Goal: Communication & Community: Answer question/provide support

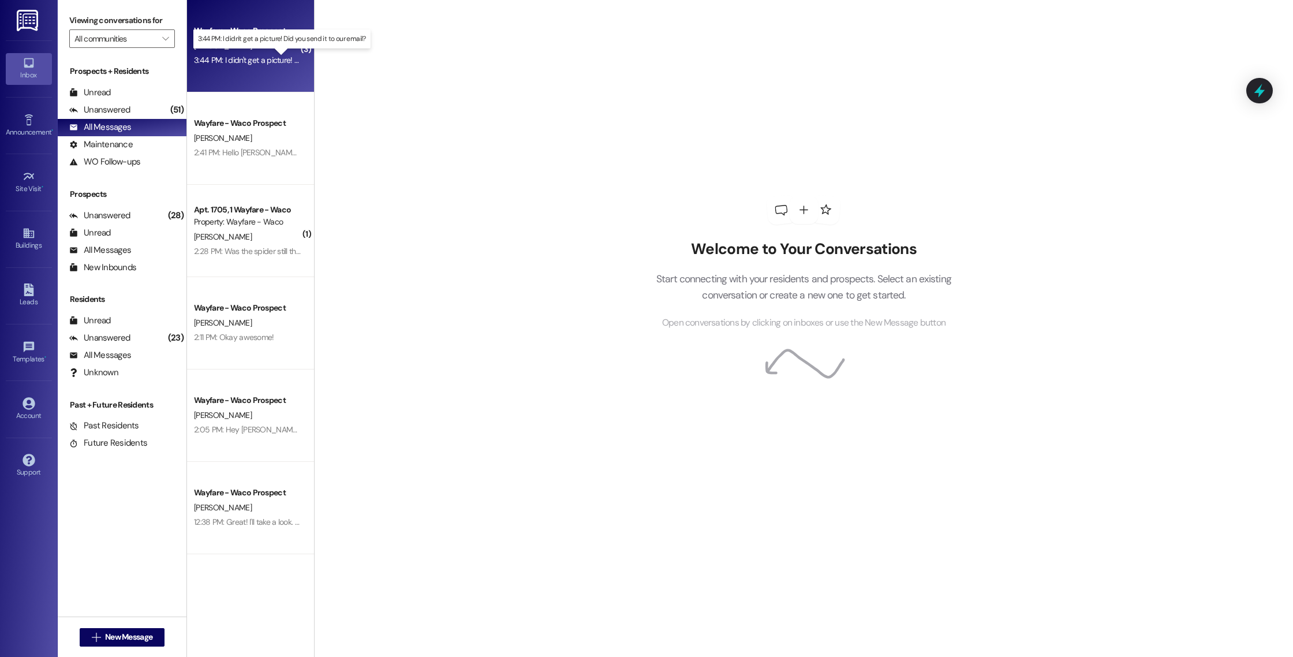
click at [248, 61] on div "3:44 PM: I didn't get a picture! Did you send it to our email? 3:44 PM: I didn'…" at bounding box center [291, 60] width 195 height 10
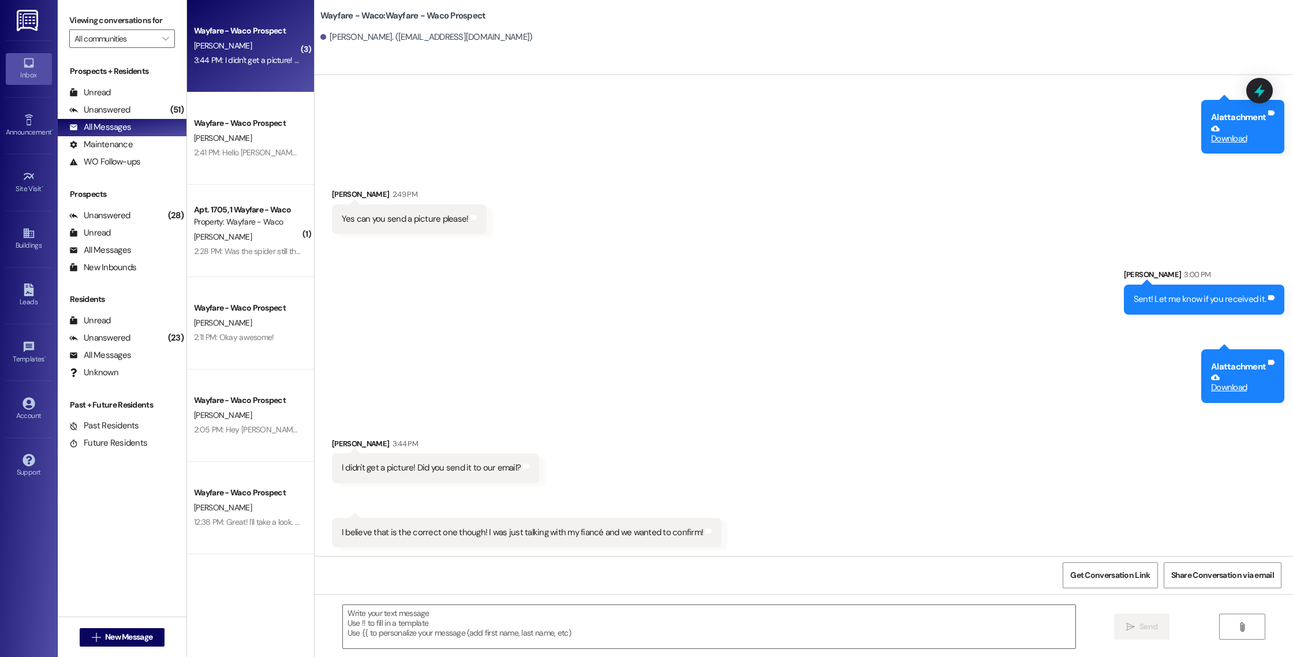
scroll to position [767, 0]
click at [1233, 391] on link "Download" at bounding box center [1238, 382] width 55 height 20
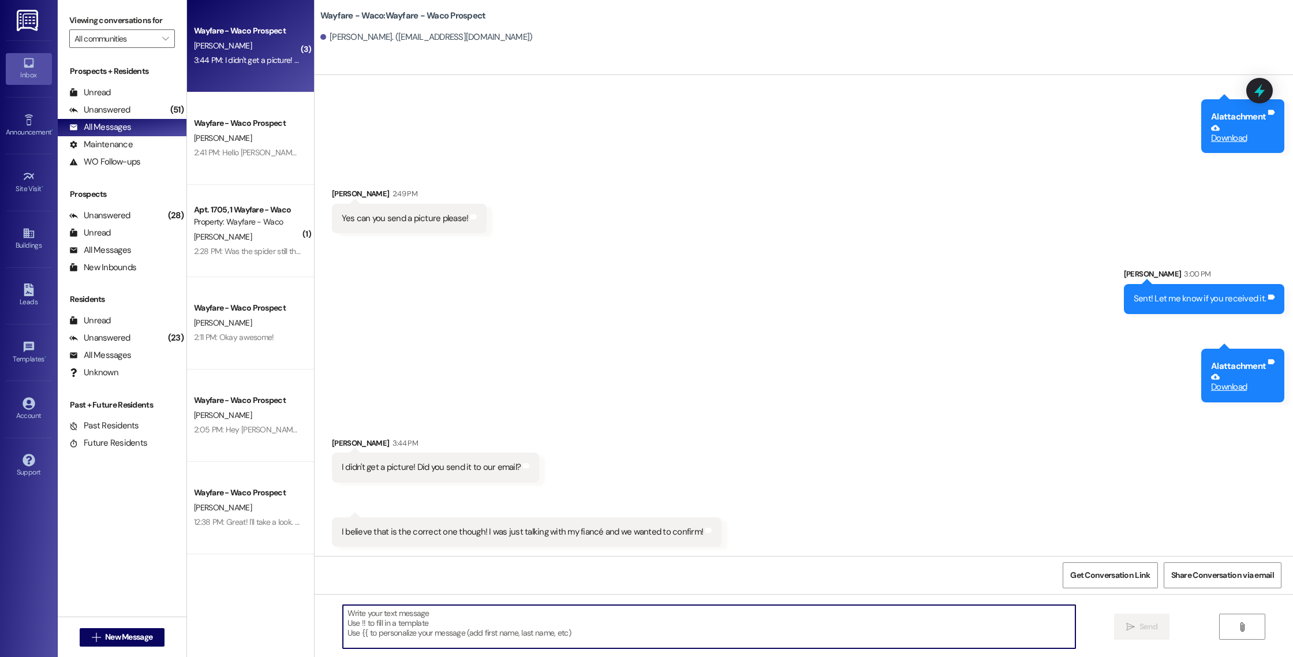
click at [537, 628] on textarea at bounding box center [709, 626] width 732 height 43
click at [405, 614] on textarea "Thant sounds good! I will create your lease then send it over to your email!" at bounding box center [709, 626] width 732 height 43
click at [610, 619] on textarea "Thant sounds good. I will create your lease then send it over to your email!" at bounding box center [709, 626] width 732 height 43
type textarea "Thant sounds good. I will create your lease then send it over to your email!"
click at [1126, 624] on icon "" at bounding box center [1130, 626] width 9 height 9
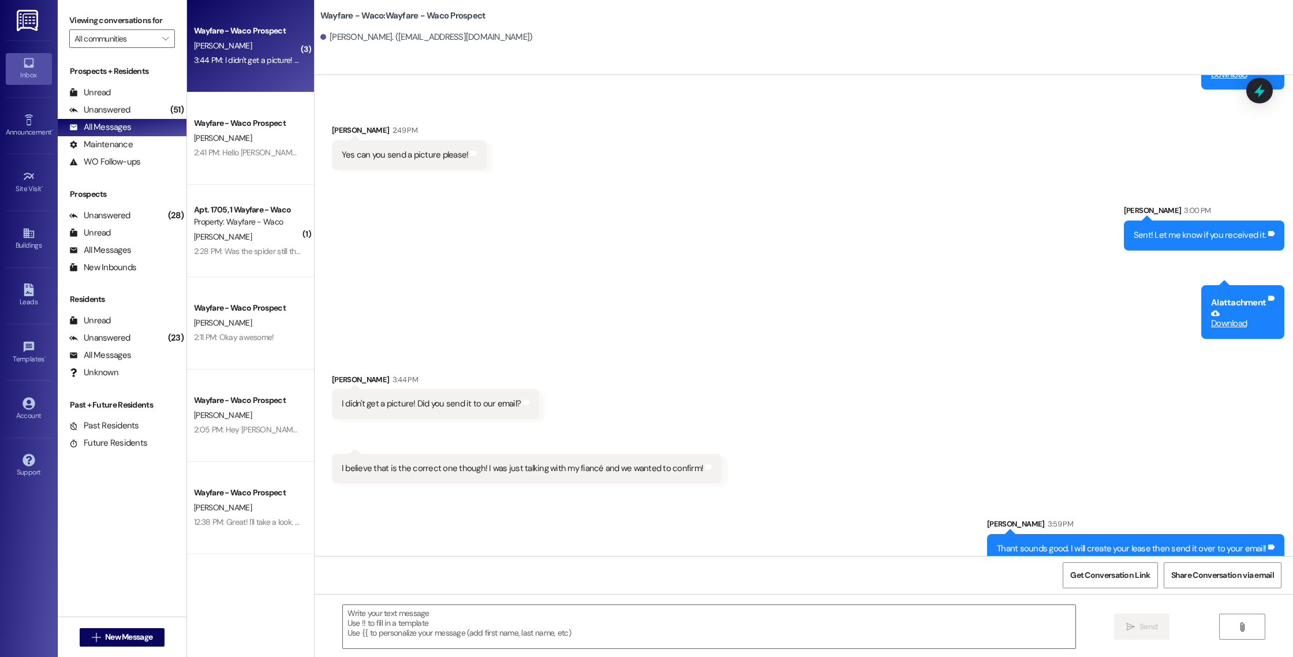
scroll to position [848, 0]
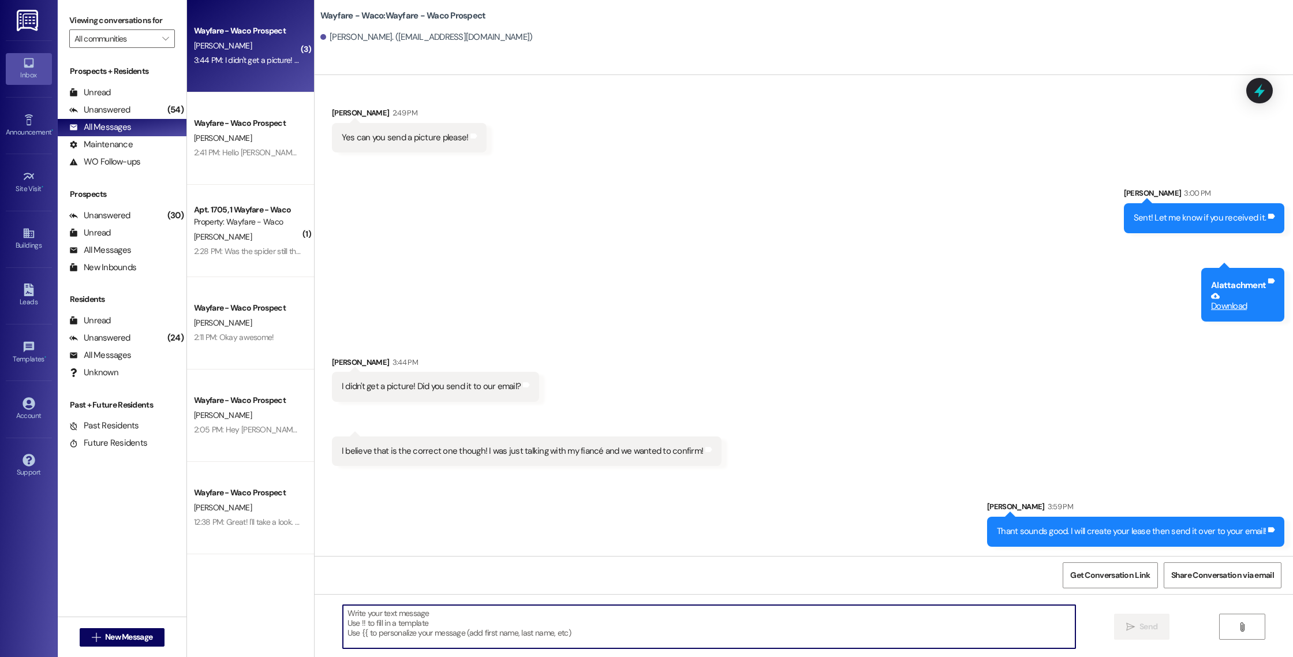
click at [555, 609] on textarea at bounding box center [709, 626] width 732 height 43
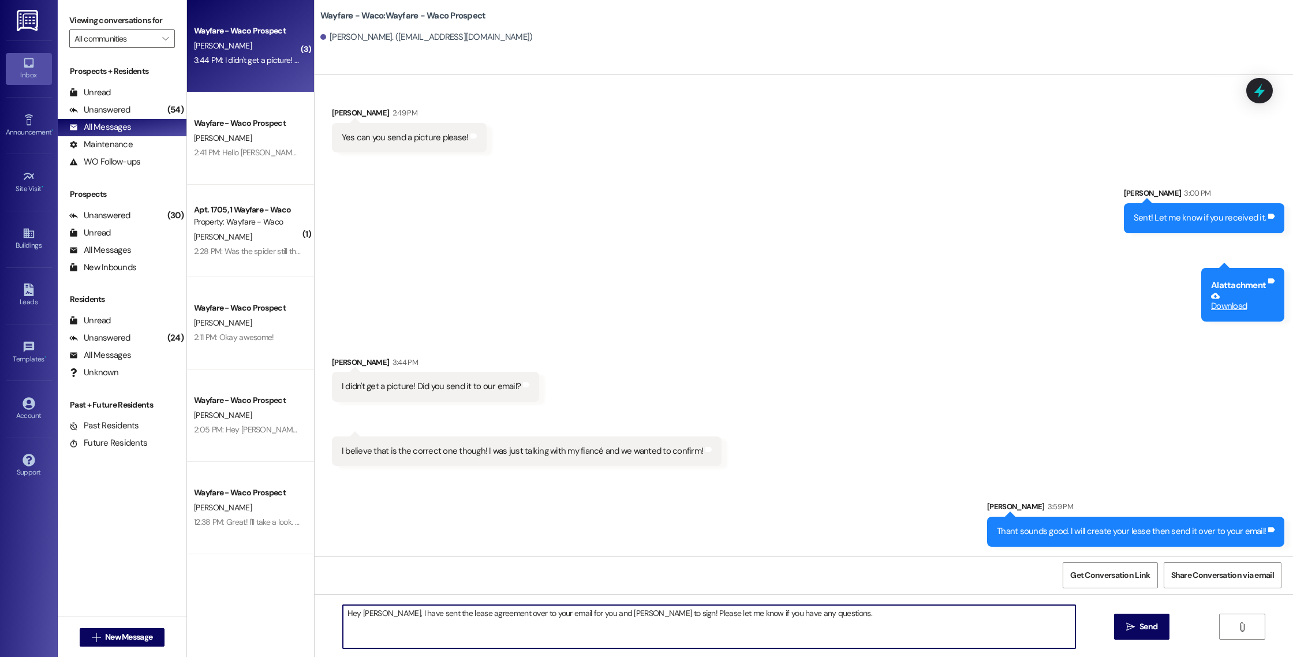
click at [584, 615] on textarea "Hey [PERSON_NAME], I have sent the lease agreement over to your email for you a…" at bounding box center [709, 626] width 732 height 43
type textarea "Hey [PERSON_NAME], I have sent the lease agreement over to your email for you a…"
click at [1130, 626] on icon "" at bounding box center [1130, 626] width 9 height 9
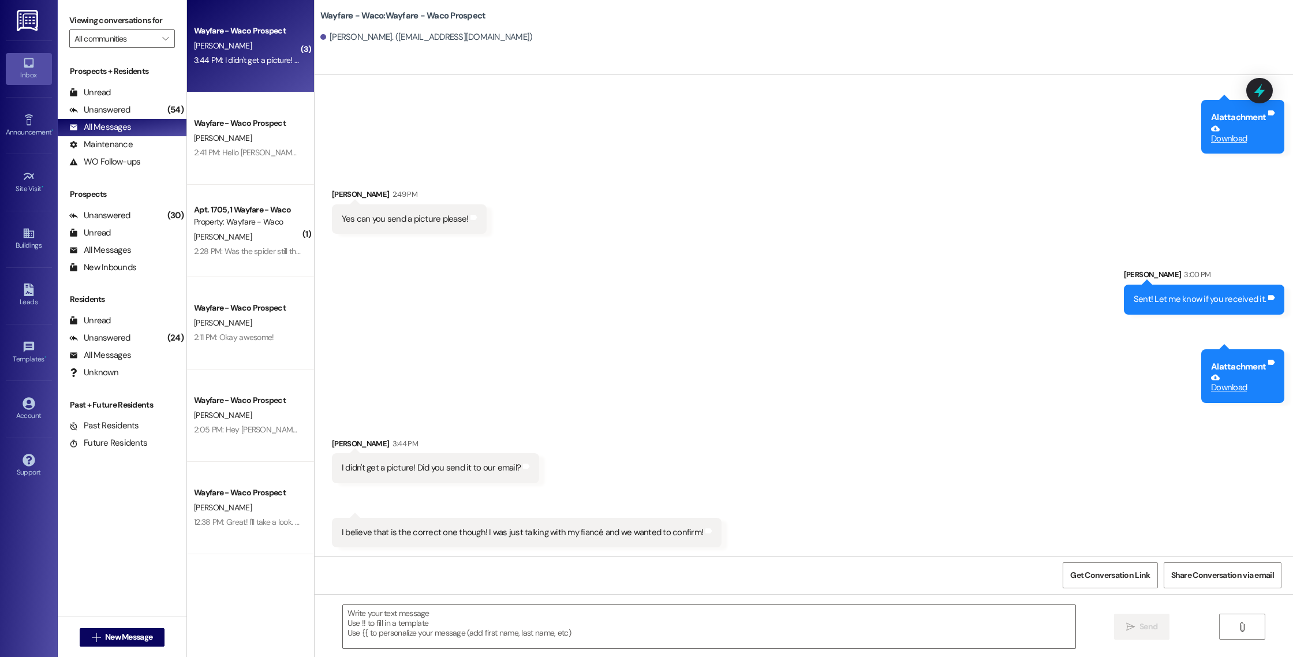
scroll to position [928, 0]
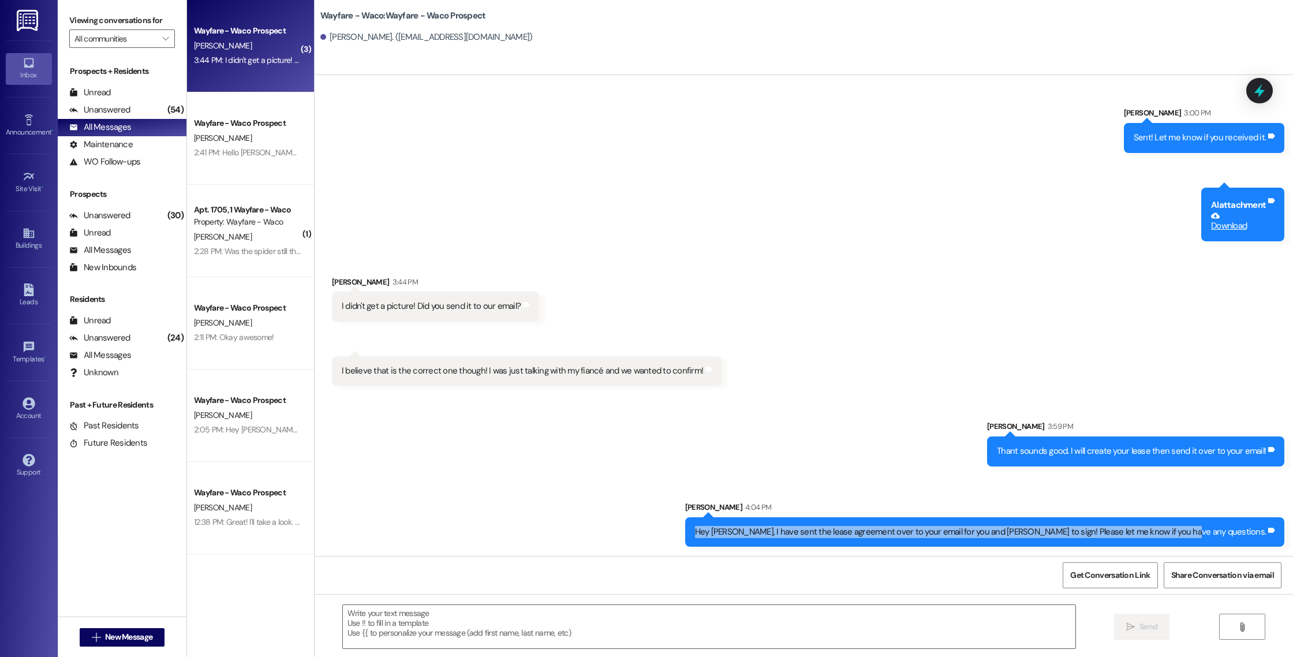
drag, startPoint x: 1260, startPoint y: 531, endPoint x: 759, endPoint y: 528, distance: 500.9
click at [759, 528] on div "Sent via SMS [PERSON_NAME] 3:59 PM Thant sounds good. I will create your lease …" at bounding box center [803, 474] width 978 height 161
copy div "Hey [PERSON_NAME], I have sent the lease agreement over to your email for you a…"
click at [759, 528] on div "Sent via SMS [PERSON_NAME] 3:59 PM Thant sounds good. I will create your lease …" at bounding box center [803, 474] width 978 height 161
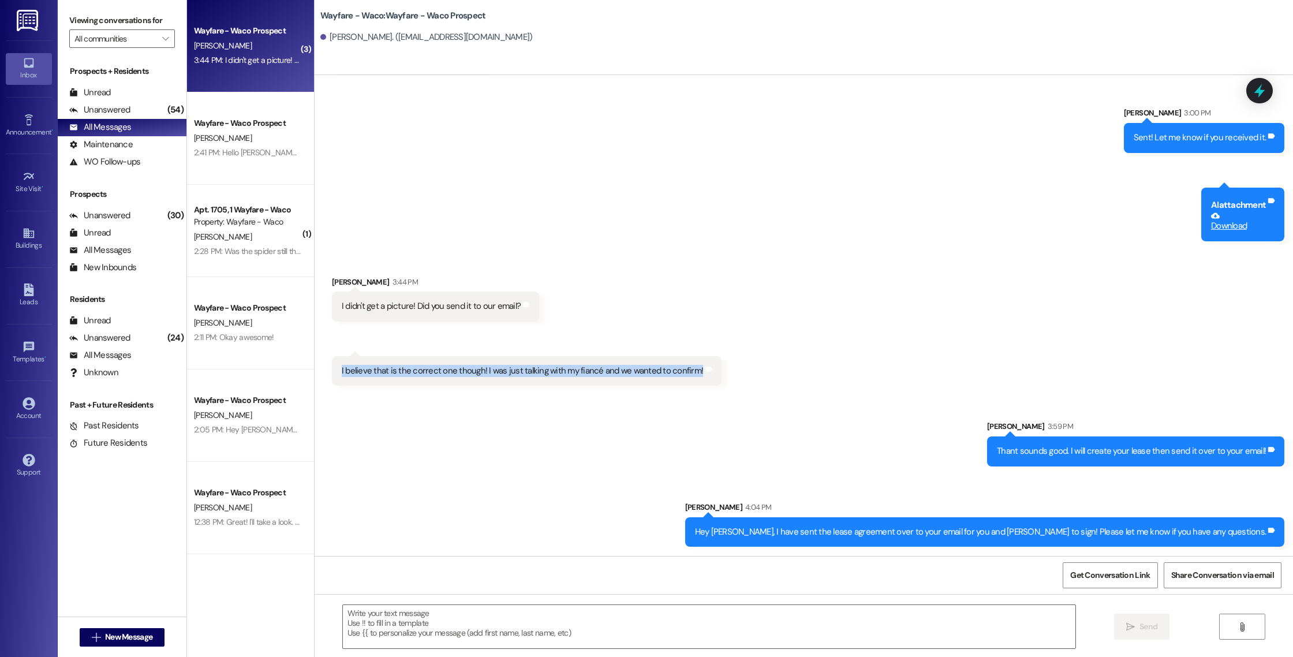
drag, startPoint x: 327, startPoint y: 370, endPoint x: 680, endPoint y: 379, distance: 352.7
click at [680, 379] on div "I believe that is the correct one though! I was just talking with my fiancé and…" at bounding box center [526, 370] width 389 height 29
copy div "I believe that is the correct one though! I was just talking with my fiancé and…"
click at [680, 379] on div "I believe that is the correct one though! I was just talking with my fiancé and…" at bounding box center [526, 370] width 389 height 29
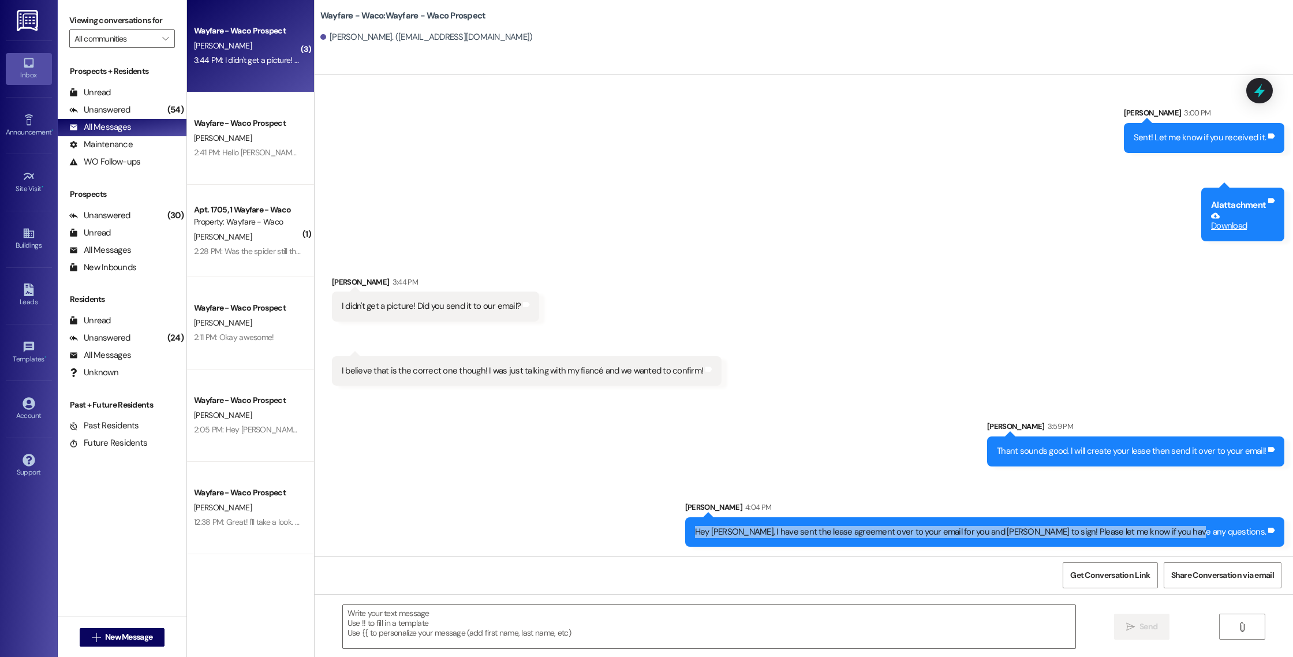
drag, startPoint x: 1261, startPoint y: 533, endPoint x: 762, endPoint y: 528, distance: 499.2
click at [762, 528] on div "Sent via SMS [PERSON_NAME] 3:59 PM Thant sounds good. I will create your lease …" at bounding box center [803, 474] width 978 height 161
copy div "Hey [PERSON_NAME], I have sent the lease agreement over to your email for you a…"
click at [762, 528] on div "Sent via SMS [PERSON_NAME] 3:59 PM Thant sounds good. I will create your lease …" at bounding box center [803, 474] width 978 height 161
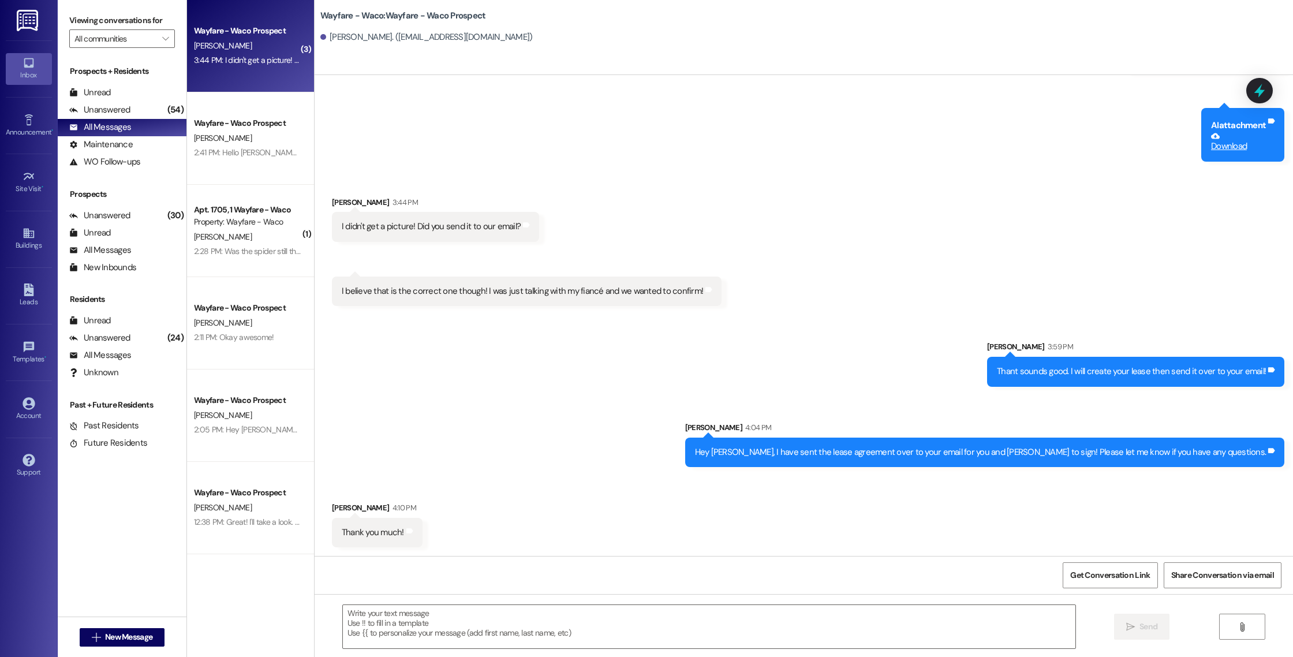
scroll to position [1008, 0]
click at [121, 643] on button " New Message" at bounding box center [122, 637] width 85 height 18
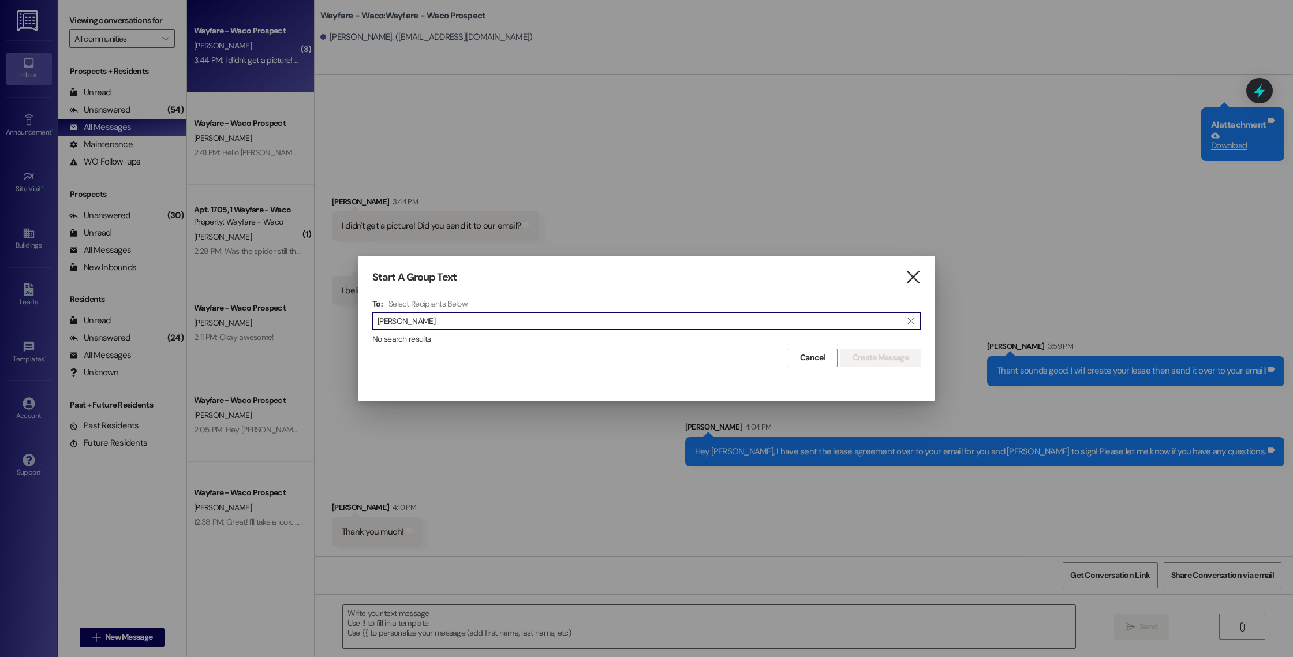
type input "[PERSON_NAME]"
click at [911, 278] on icon "" at bounding box center [913, 277] width 16 height 12
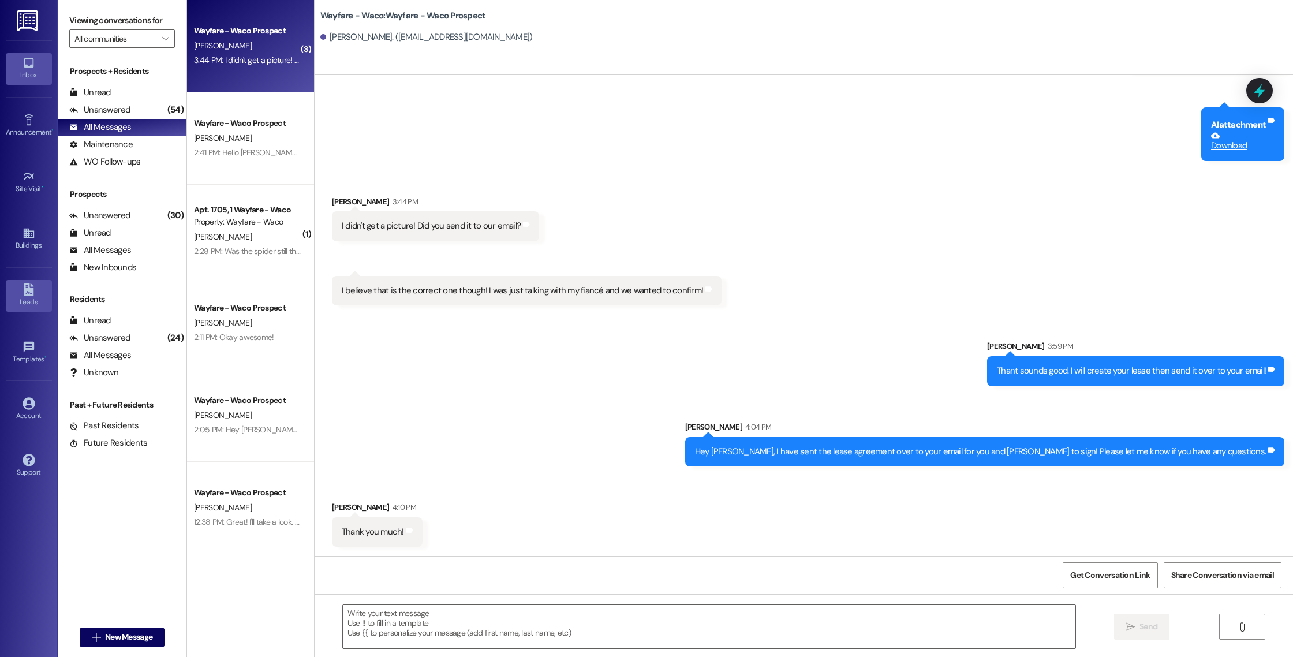
click at [28, 294] on icon at bounding box center [29, 289] width 10 height 13
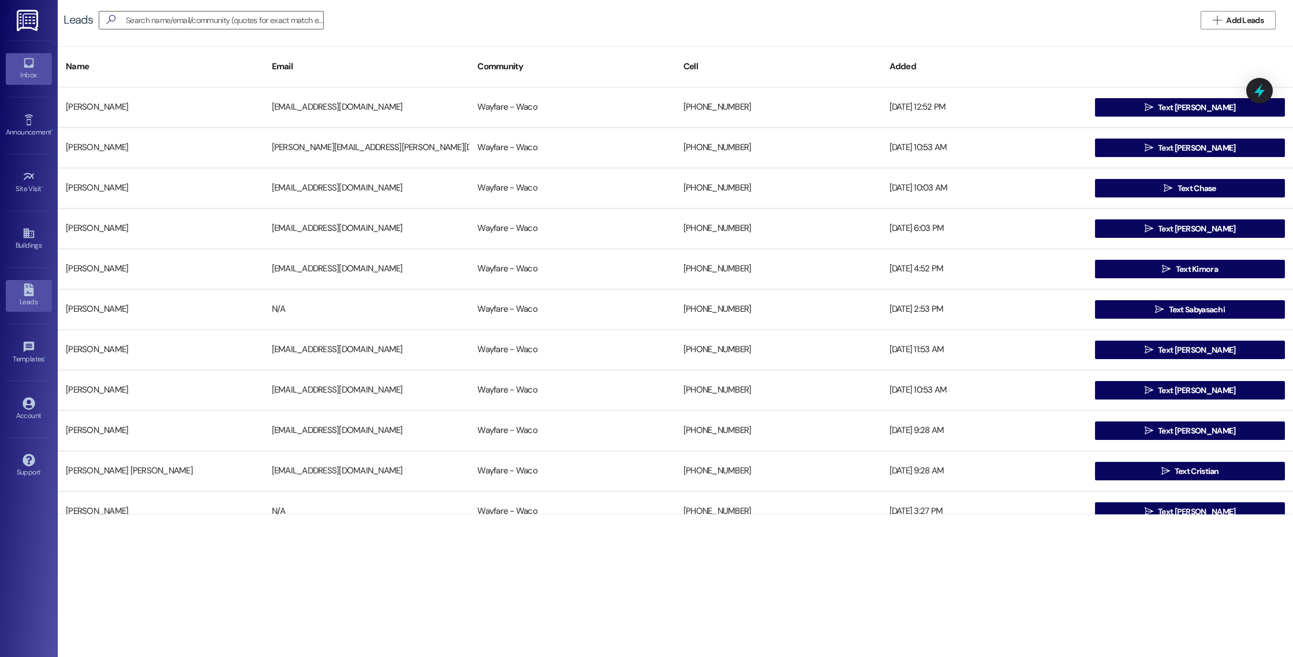
click at [30, 72] on div "Inbox" at bounding box center [29, 75] width 58 height 12
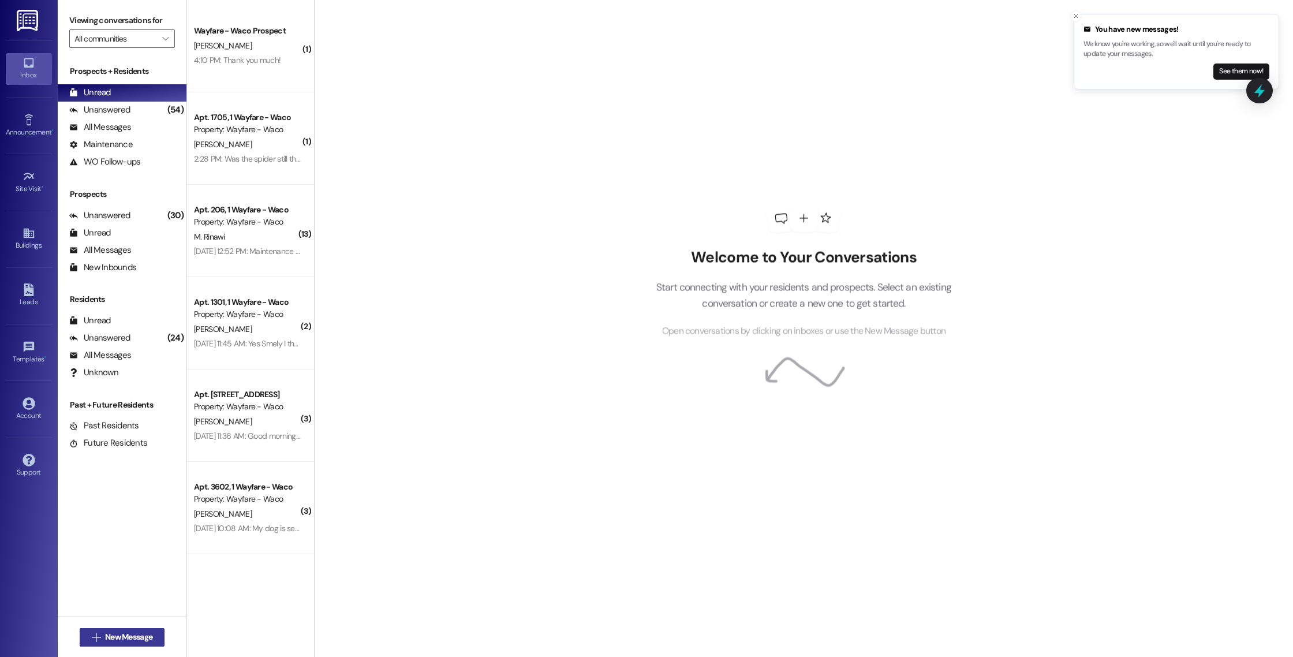
click at [125, 642] on span "New Message" at bounding box center [128, 637] width 47 height 12
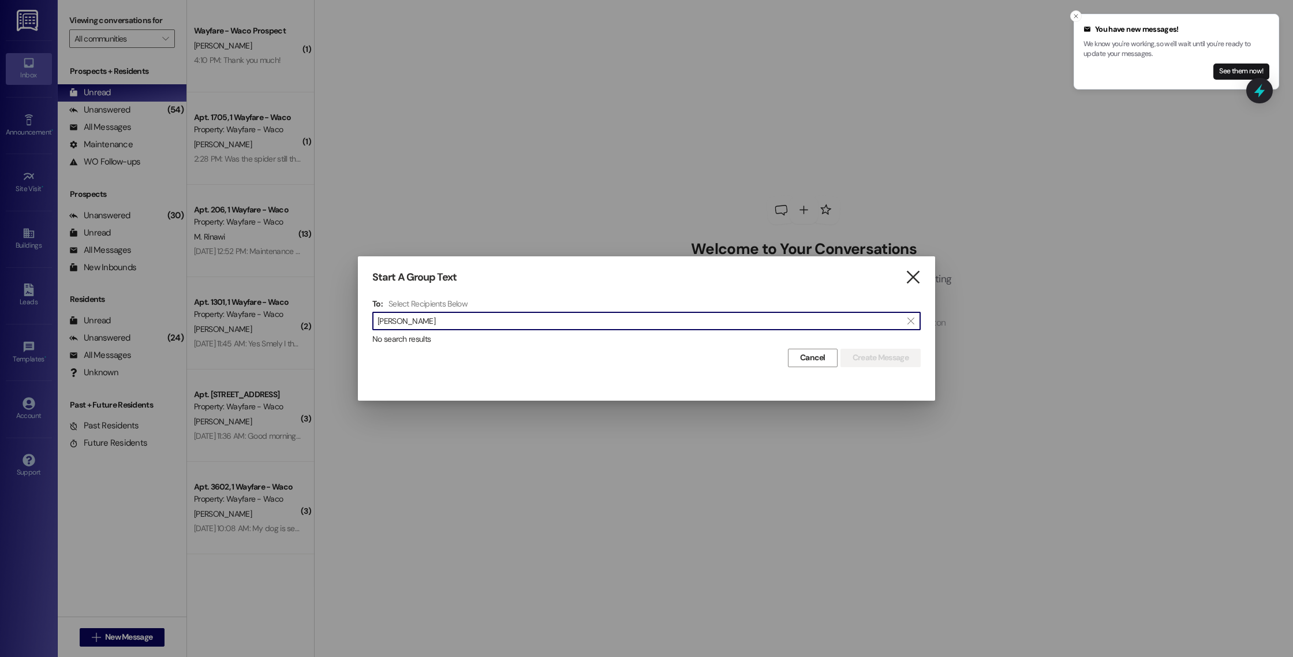
type input "[PERSON_NAME]"
click at [912, 280] on icon "" at bounding box center [913, 277] width 16 height 12
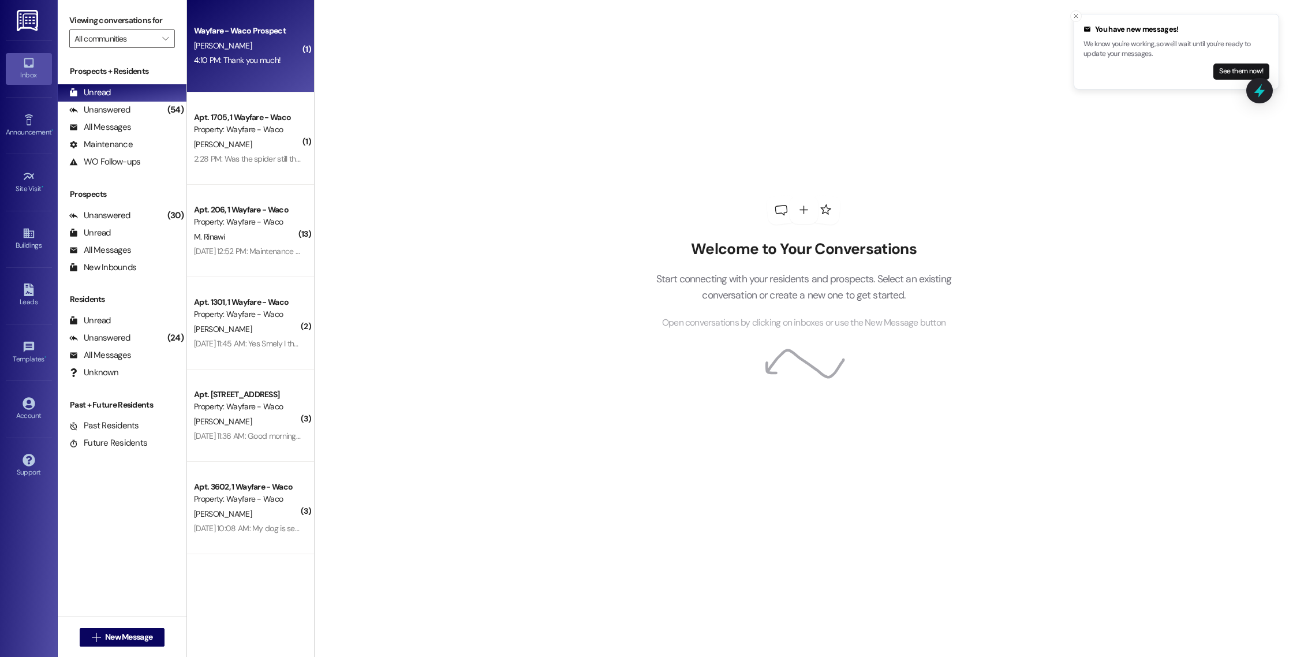
click at [229, 66] on div "4:10 PM: Thank you much! 4:10 PM: Thank you much!" at bounding box center [247, 60] width 109 height 14
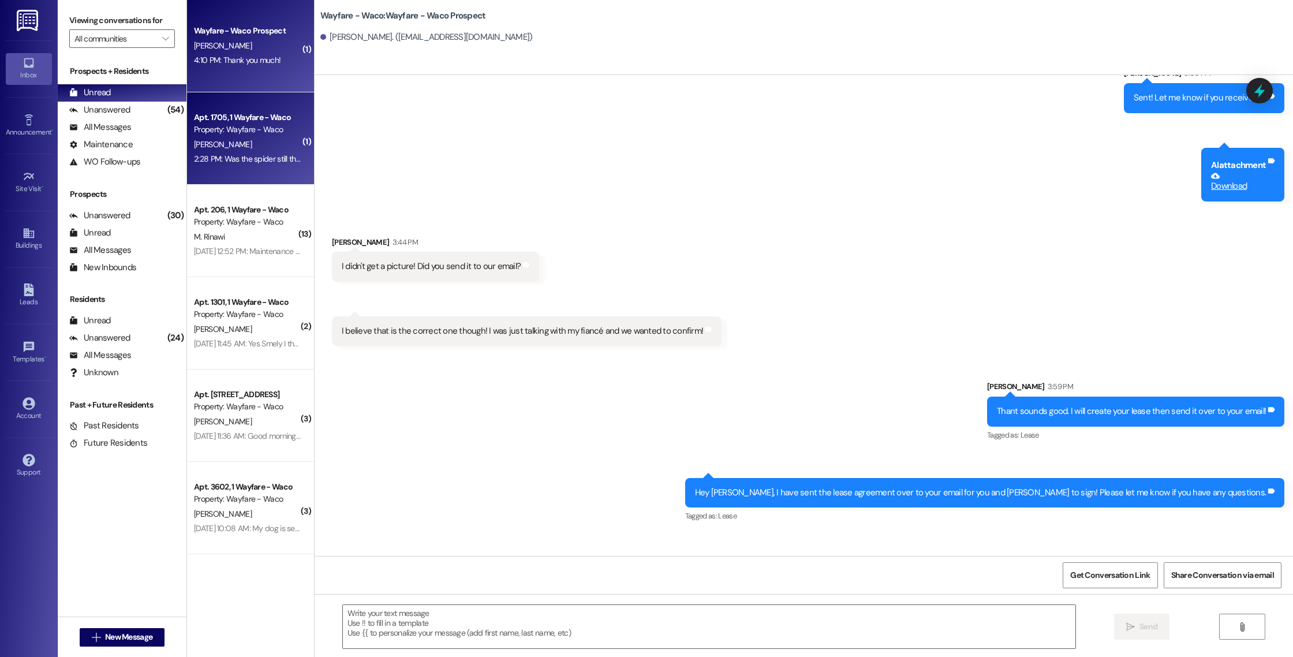
scroll to position [1025, 0]
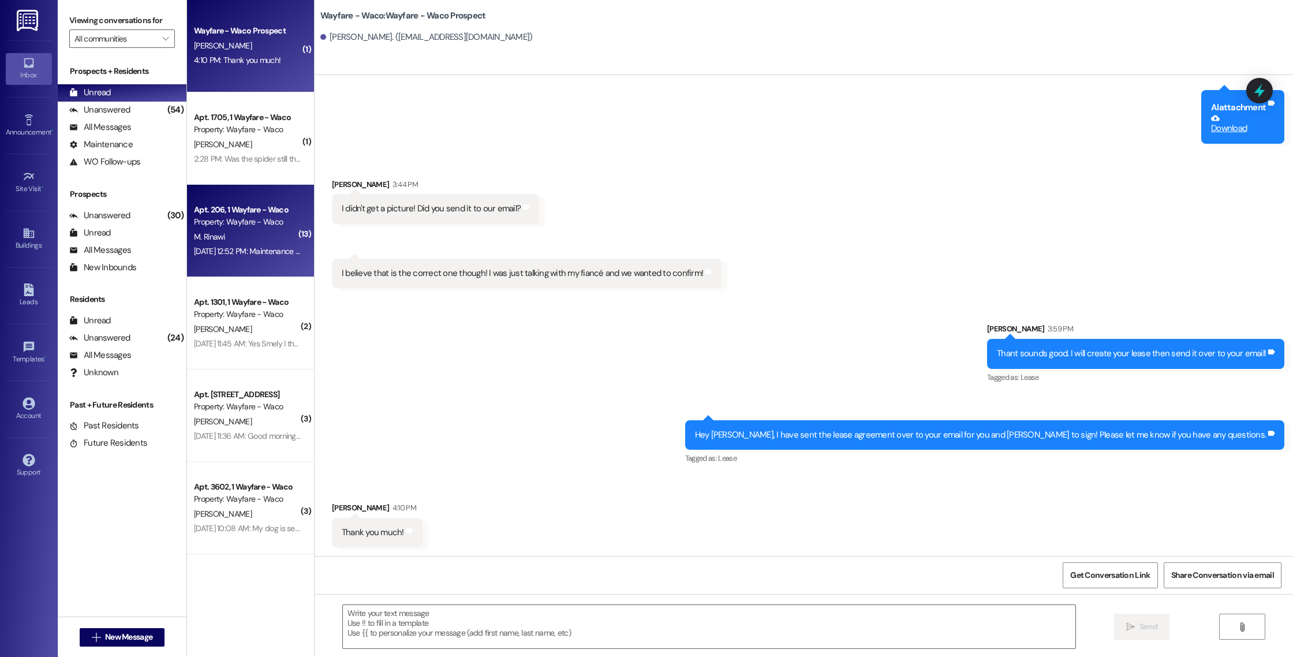
click at [268, 253] on div "[DATE] 12:52 PM: Maintenance will go in and caulk the baseboard [DATE] FYI [DAT…" at bounding box center [319, 251] width 250 height 10
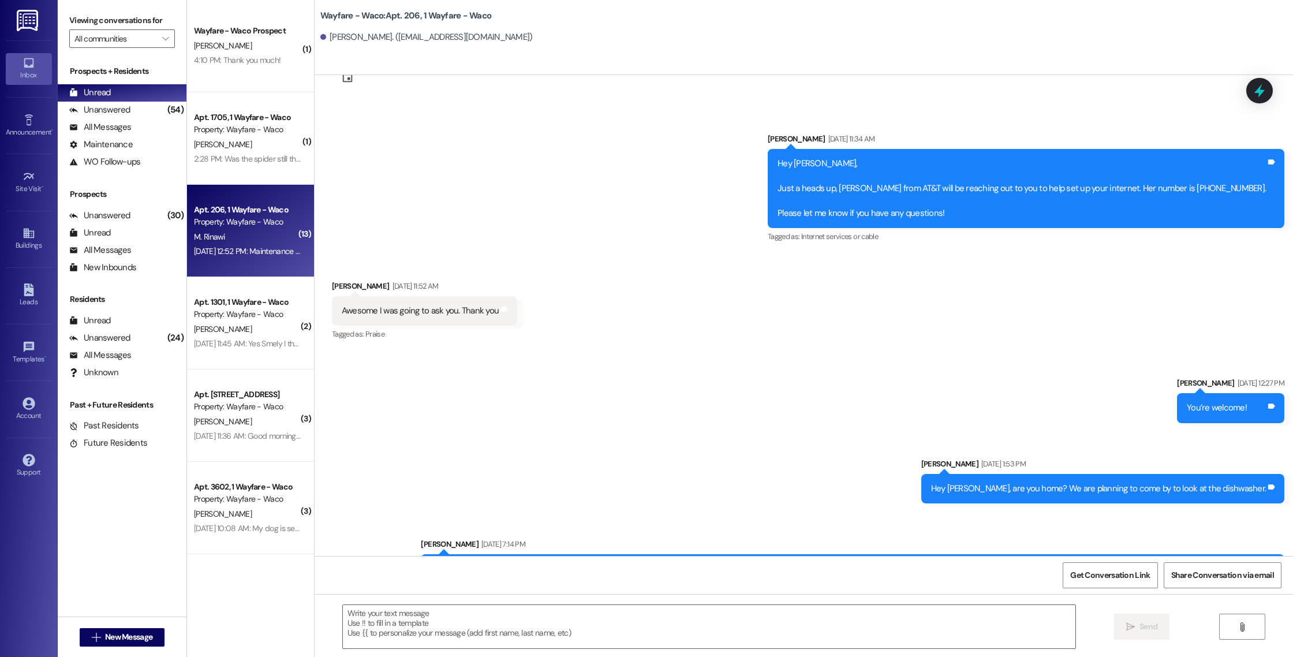
scroll to position [0, 0]
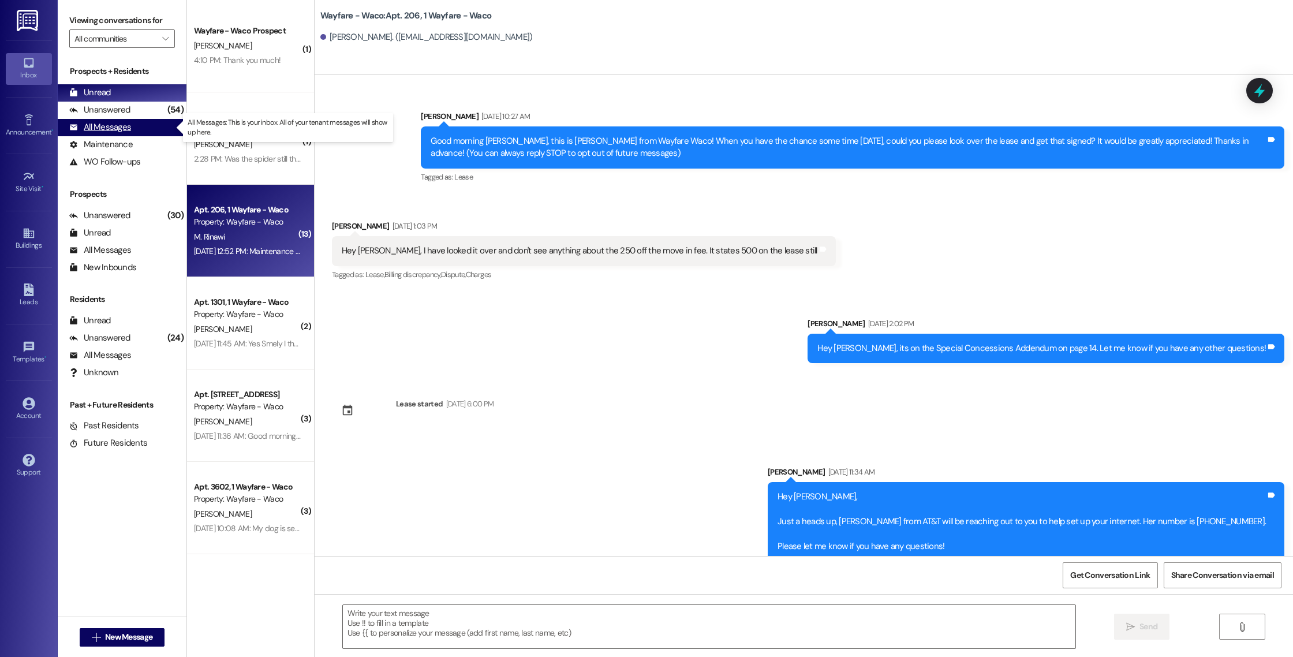
click at [88, 134] on div "All Messages (undefined)" at bounding box center [122, 127] width 129 height 17
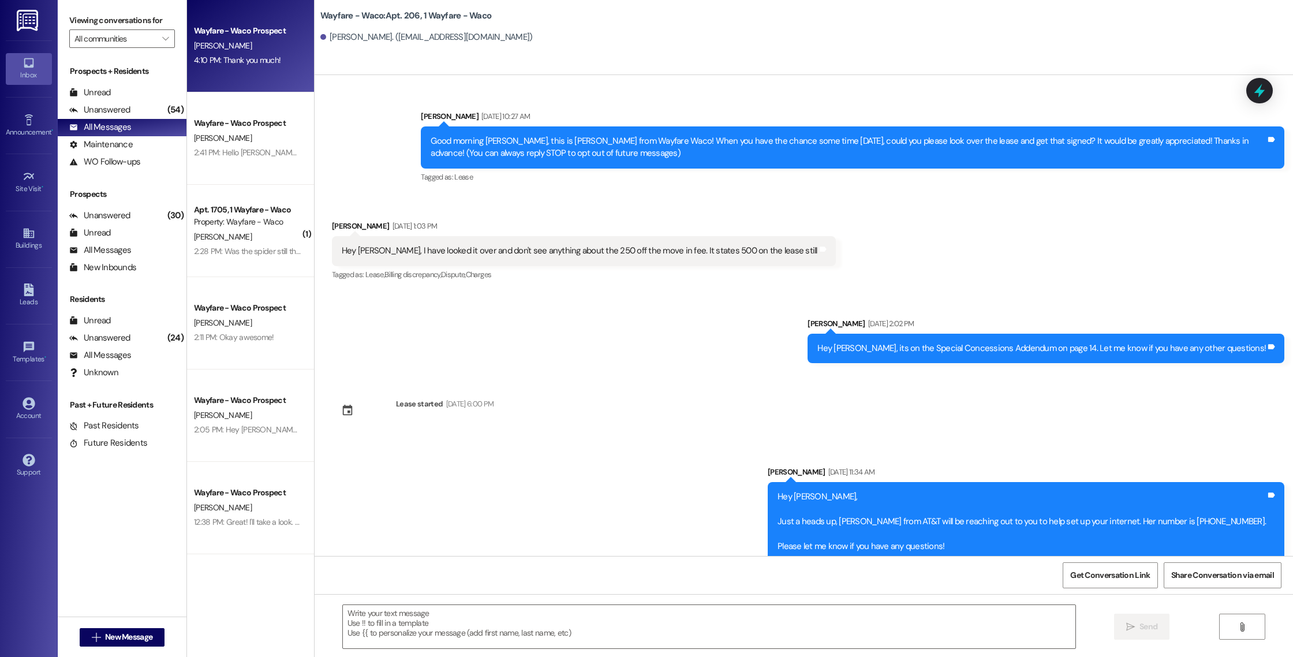
click at [229, 63] on div "4:10 PM: Thank you much! 4:10 PM: Thank you much!" at bounding box center [237, 60] width 87 height 10
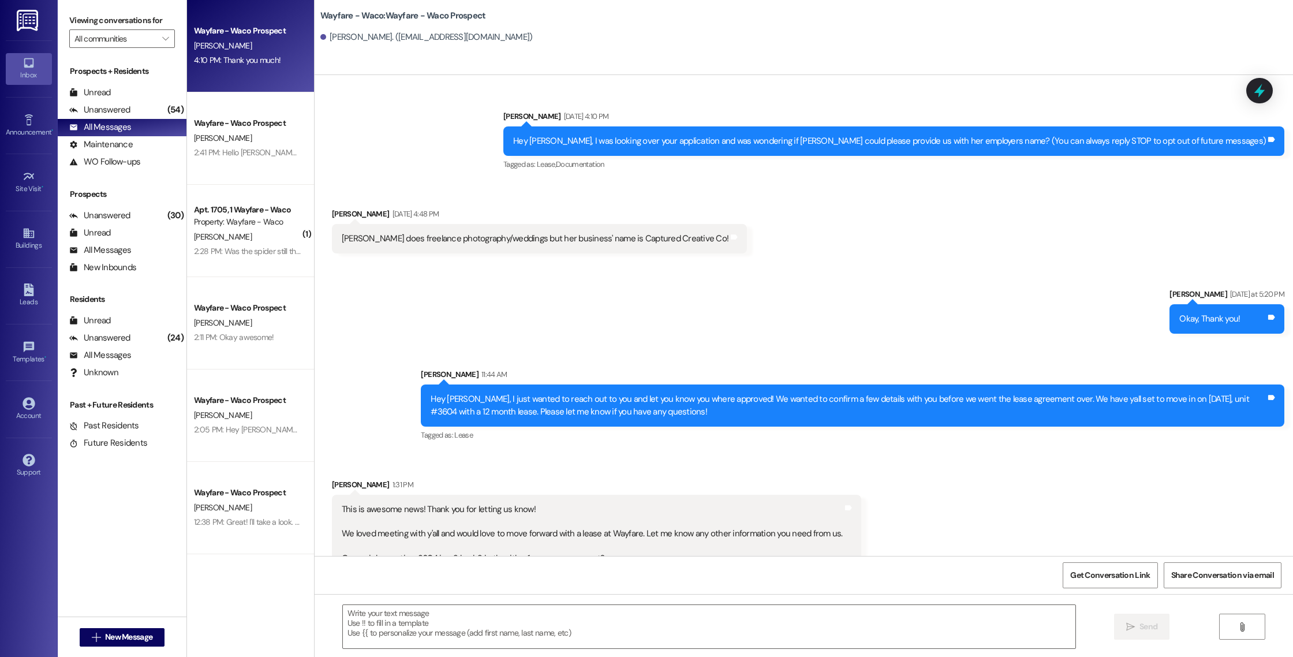
scroll to position [1025, 0]
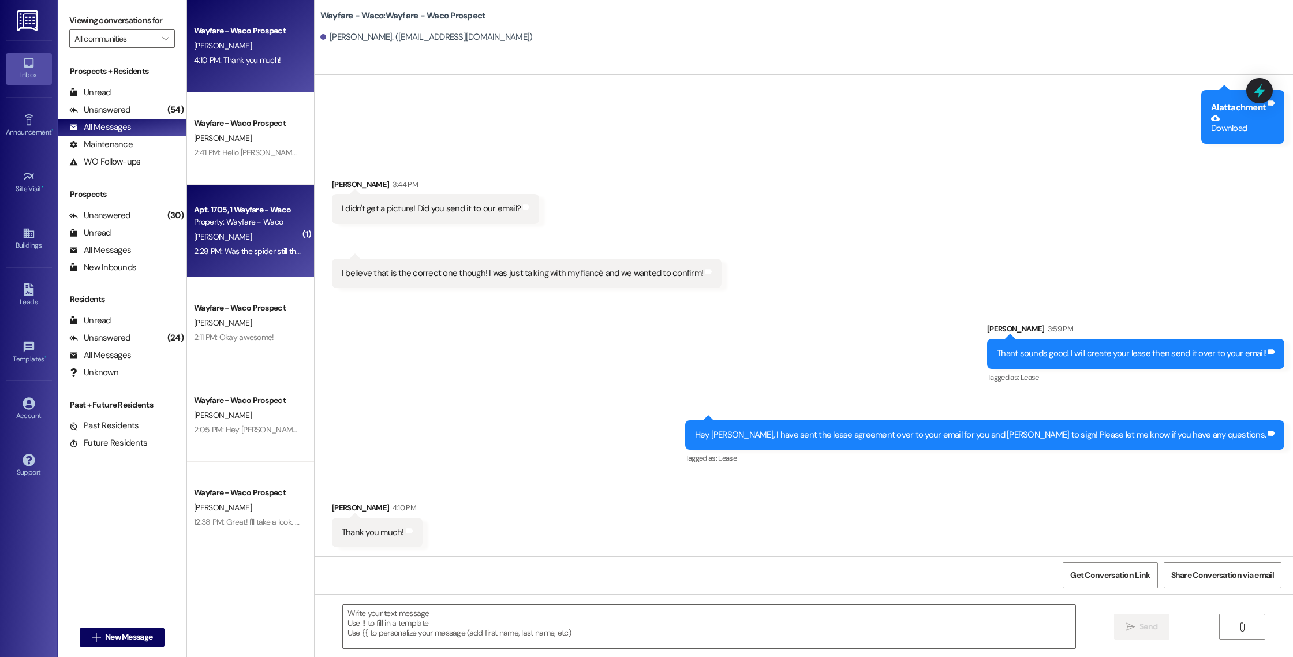
click at [257, 264] on div "Apt. 1705, 1 Wayfare - Waco Property: Wayfare - Waco [PERSON_NAME] 2:28 PM: Was…" at bounding box center [250, 231] width 127 height 92
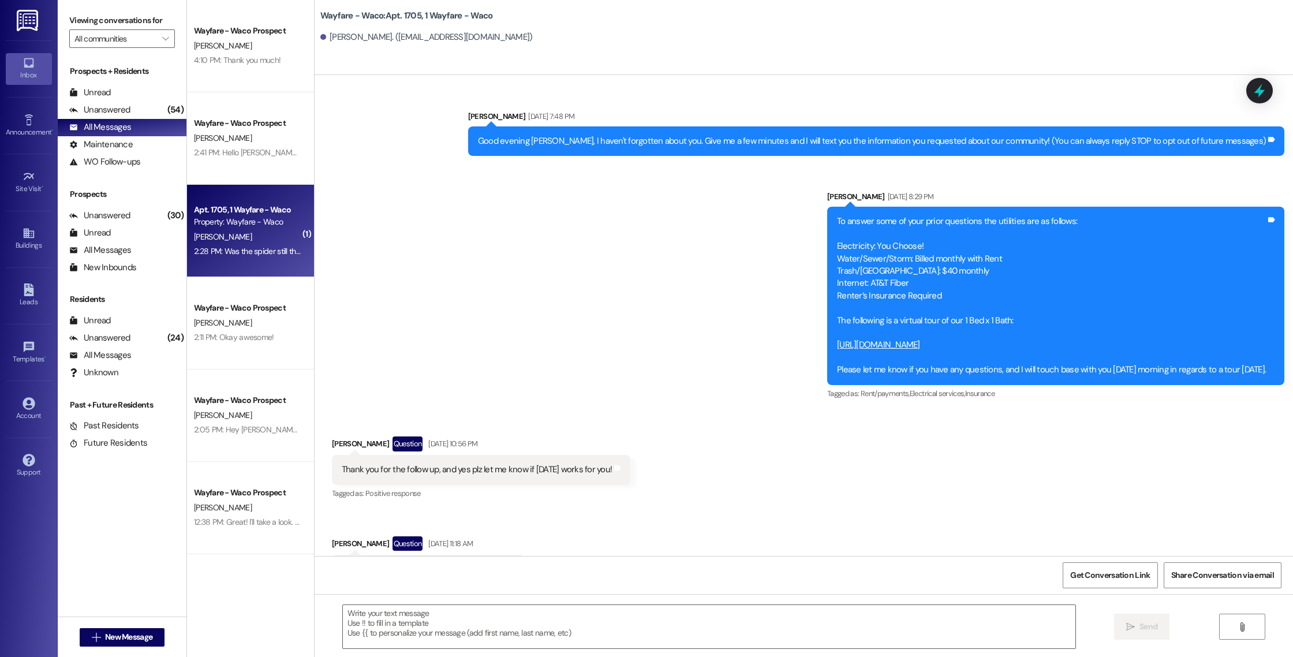
scroll to position [14450, 0]
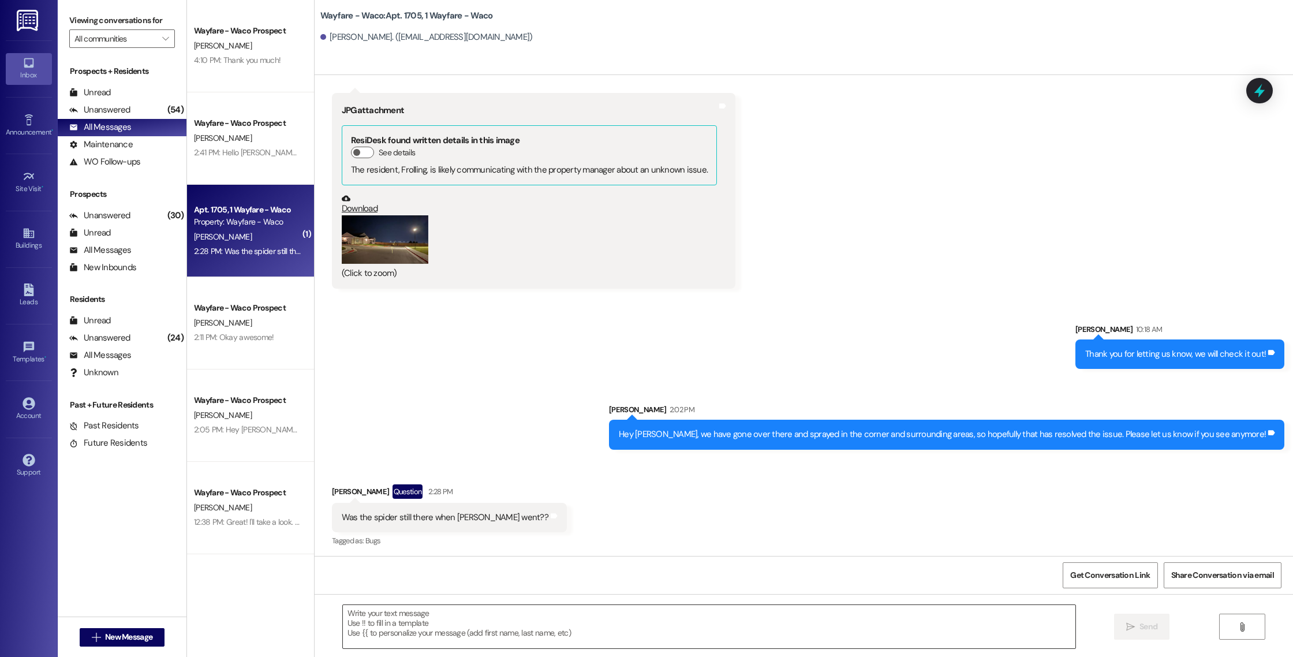
click at [540, 619] on textarea at bounding box center [709, 626] width 732 height 43
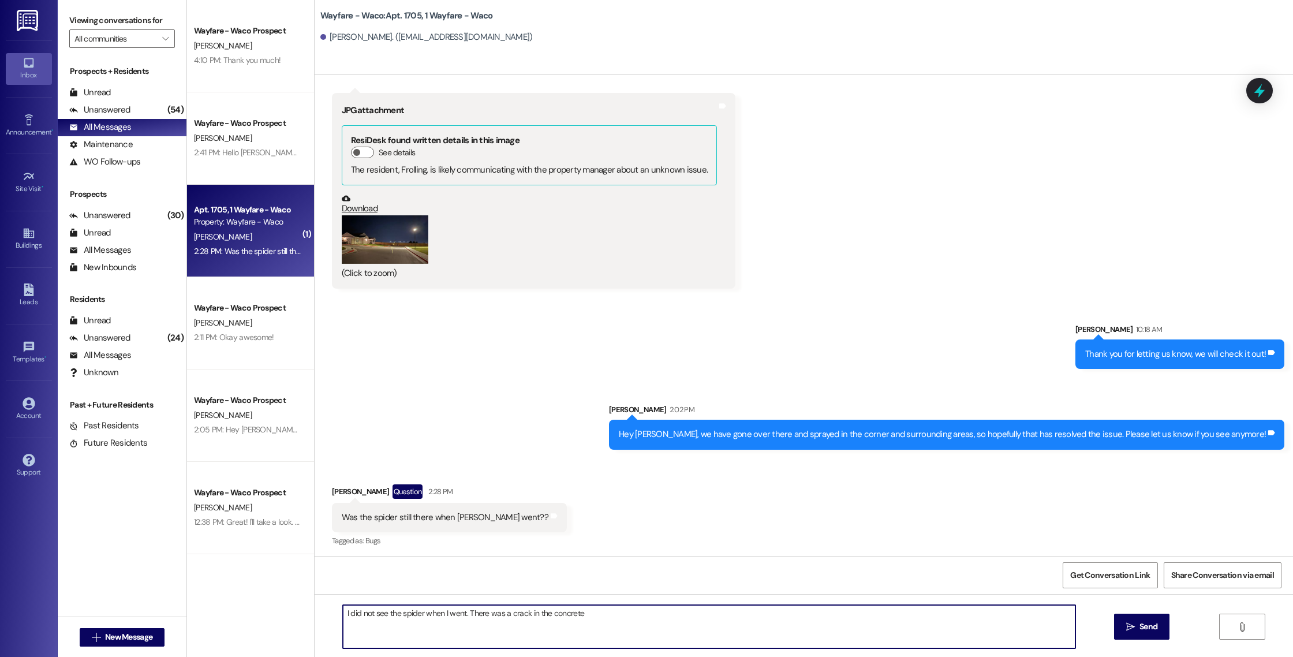
click at [519, 614] on textarea "I did not see the spider when I went. There was a crack in the concrete" at bounding box center [709, 626] width 732 height 43
click at [598, 615] on textarea "I did not see the spider when I went. There was a crack/part in the concrete" at bounding box center [709, 626] width 732 height 43
click at [859, 618] on textarea "I did not see the spider when I went. There was a crack/part in the concrete th…" at bounding box center [709, 626] width 732 height 43
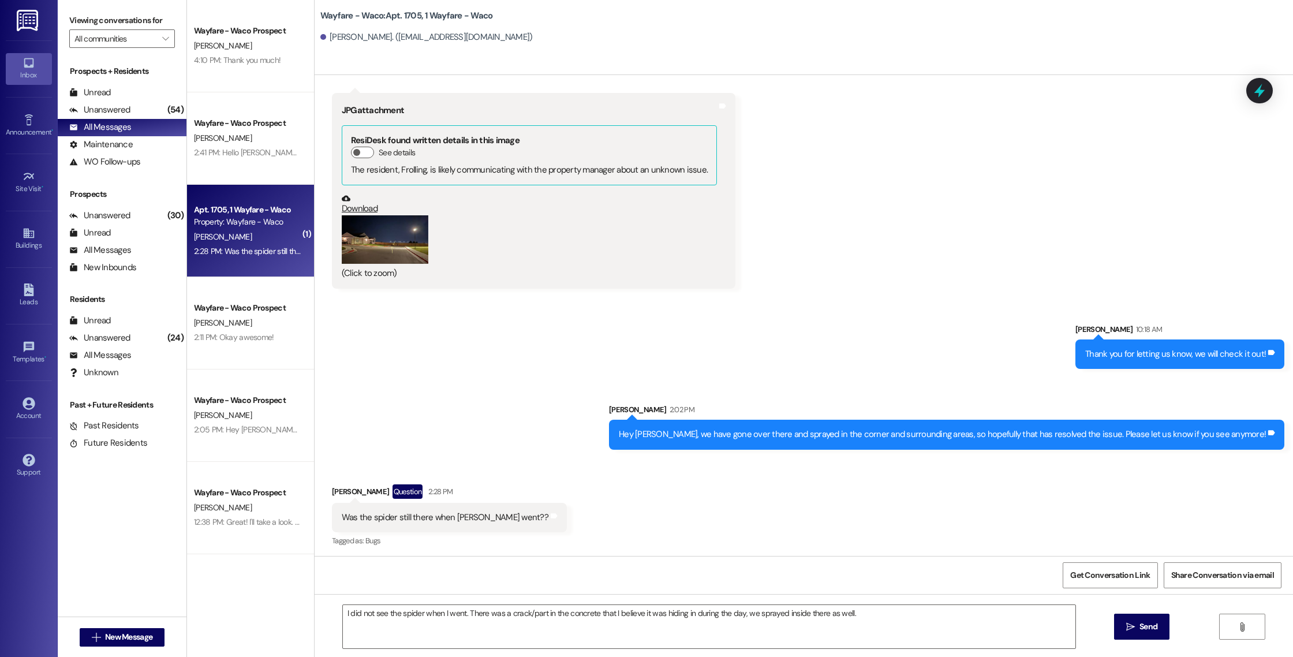
click at [380, 245] on button "Zoom image" at bounding box center [385, 239] width 87 height 48
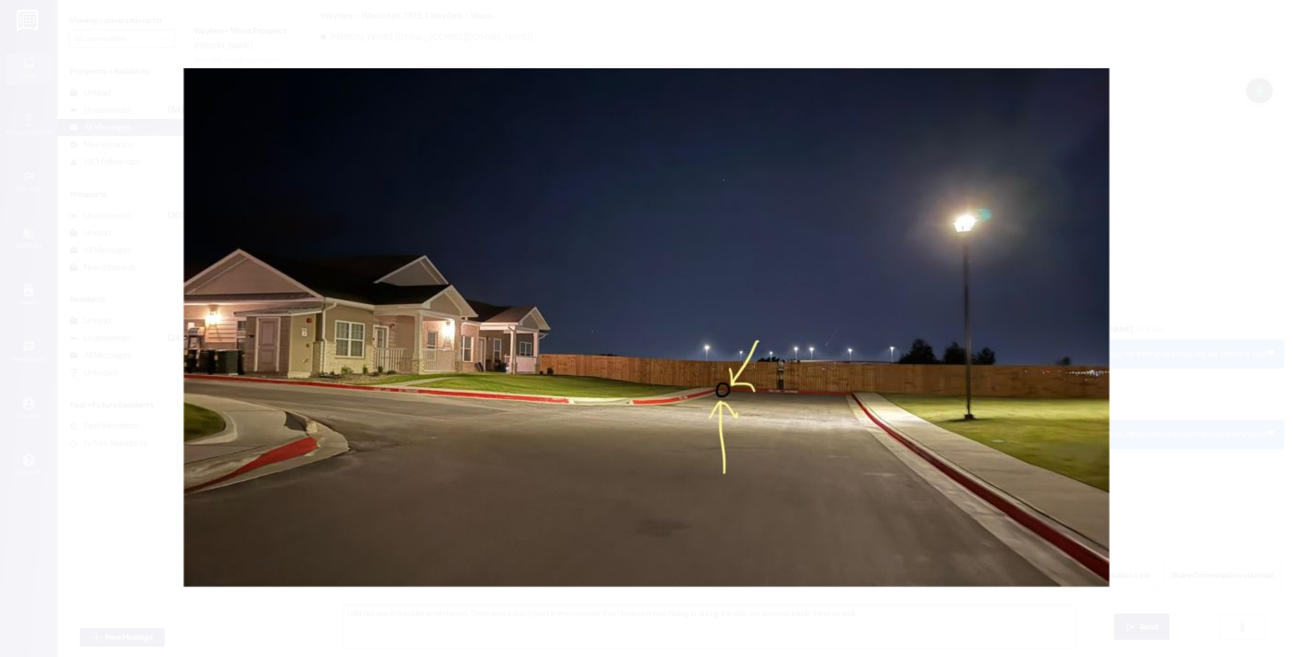
click at [1238, 87] on button "Unzoom image" at bounding box center [646, 328] width 1293 height 657
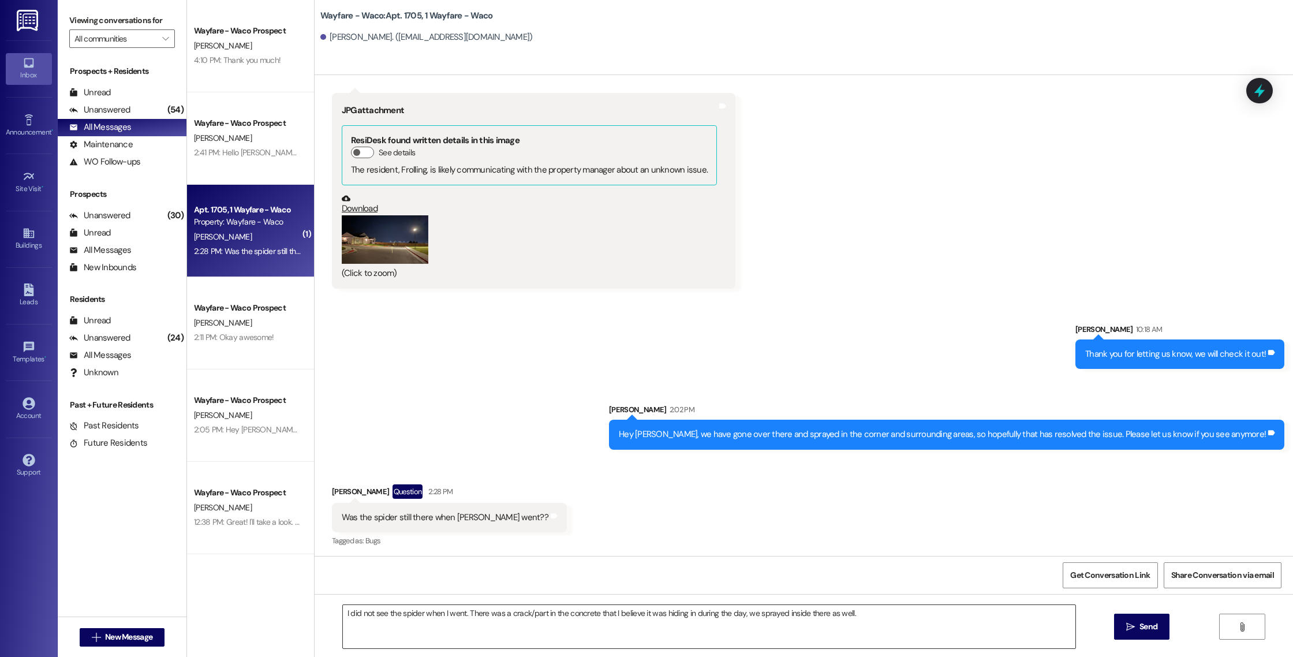
click at [867, 619] on textarea "I did not see the spider when I went. There was a crack/part in the concrete th…" at bounding box center [709, 626] width 732 height 43
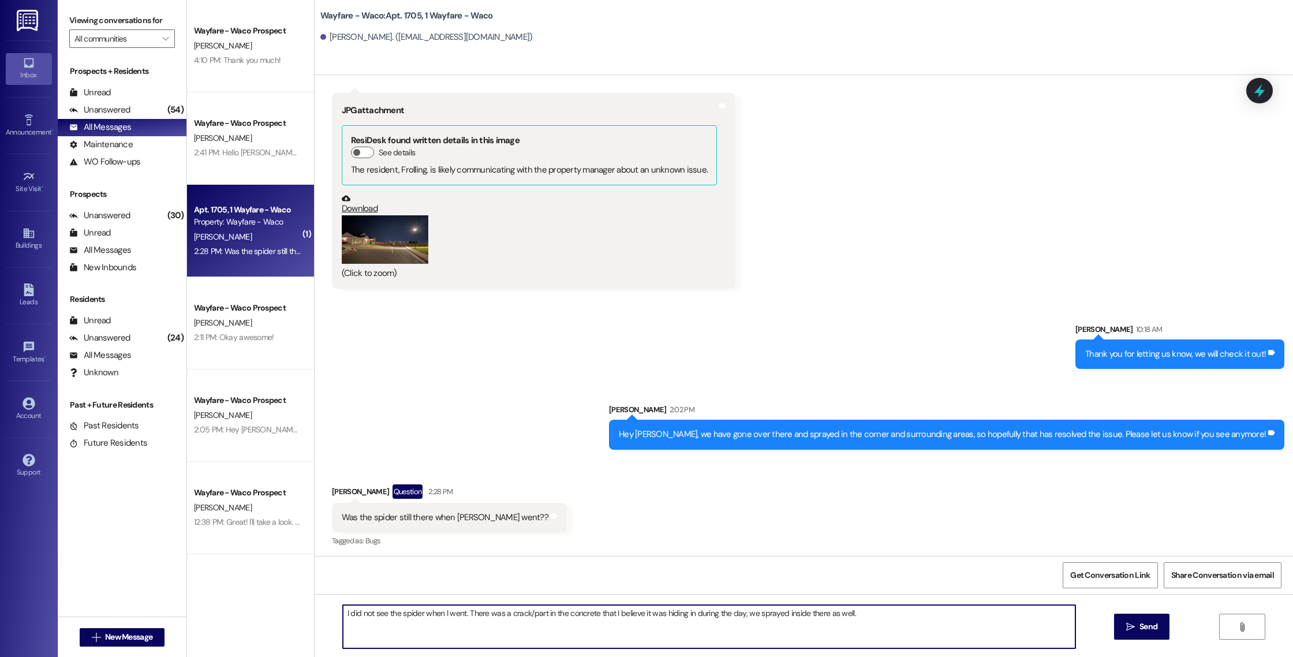
drag, startPoint x: 877, startPoint y: 619, endPoint x: 466, endPoint y: 618, distance: 411.4
click at [466, 618] on textarea "I did not see the spider when I went. There was a crack/part in the concrete th…" at bounding box center [709, 626] width 732 height 43
drag, startPoint x: 459, startPoint y: 613, endPoint x: 845, endPoint y: 612, distance: 385.5
click at [845, 612] on textarea "I did not see the spider when I went. There was a crack/part in the concrete th…" at bounding box center [709, 626] width 732 height 43
type textarea "I did not see the spider when I went. But we did spray all of the areas around …"
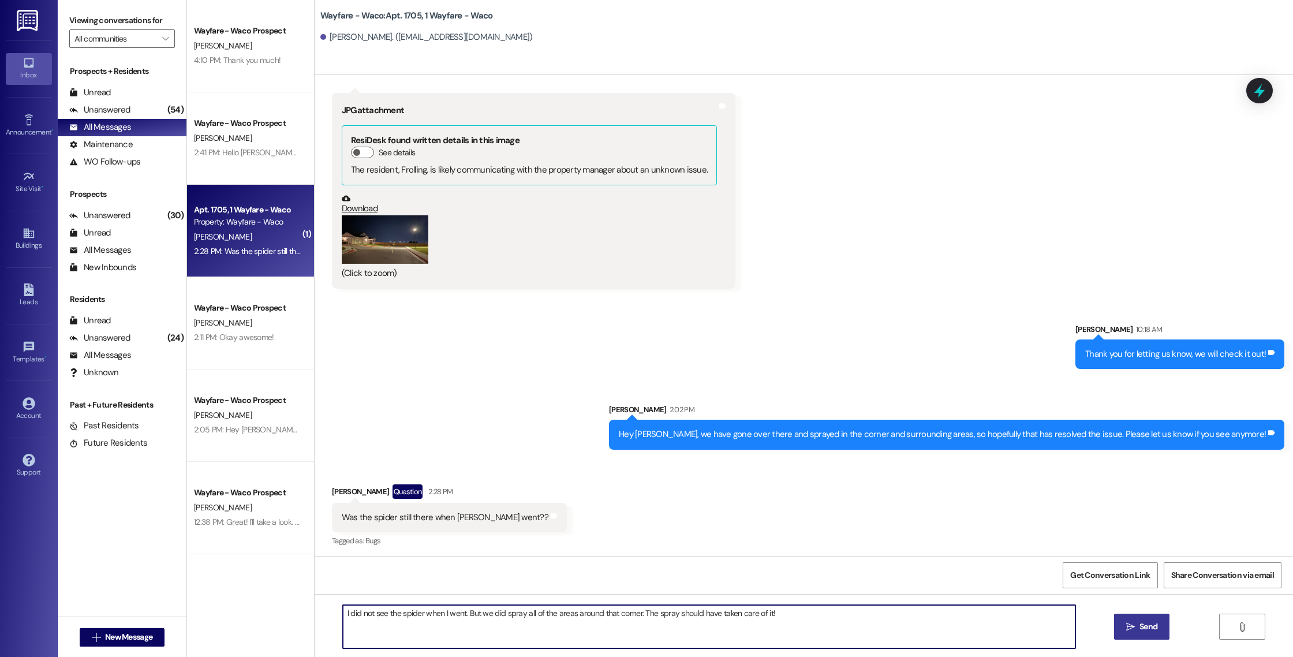
click at [1123, 622] on span " Send" at bounding box center [1141, 626] width 36 height 12
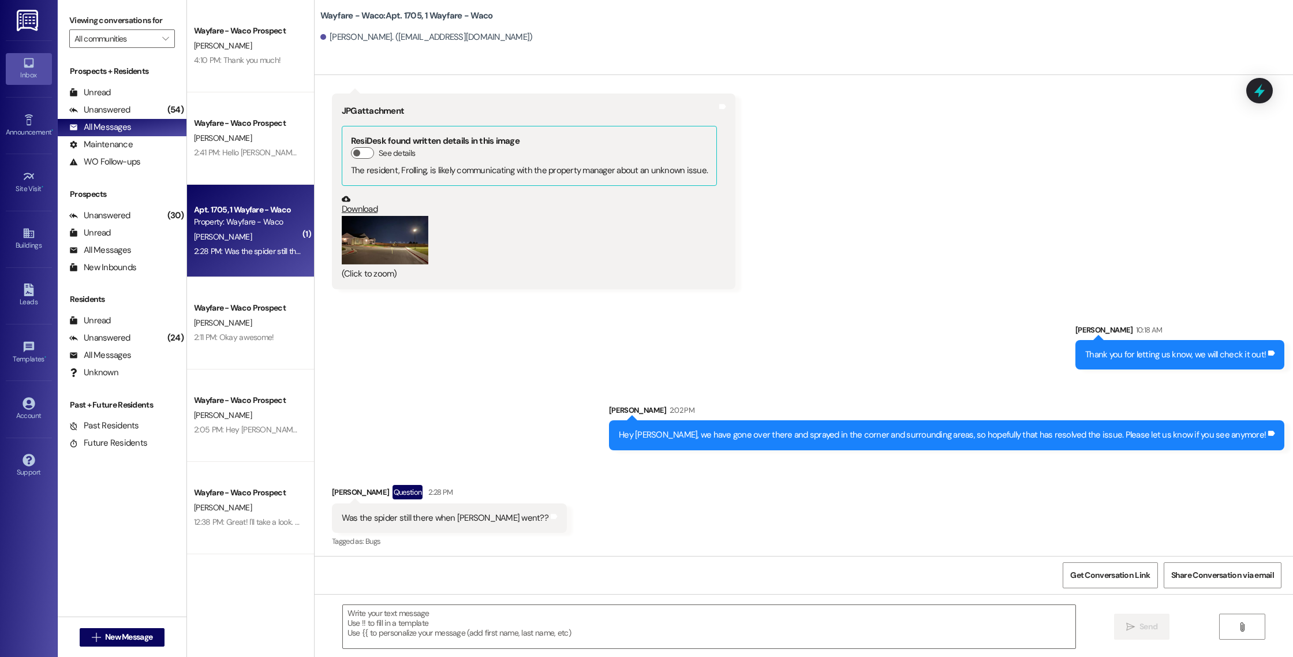
scroll to position [14530, 0]
